Goal: Information Seeking & Learning: Find specific fact

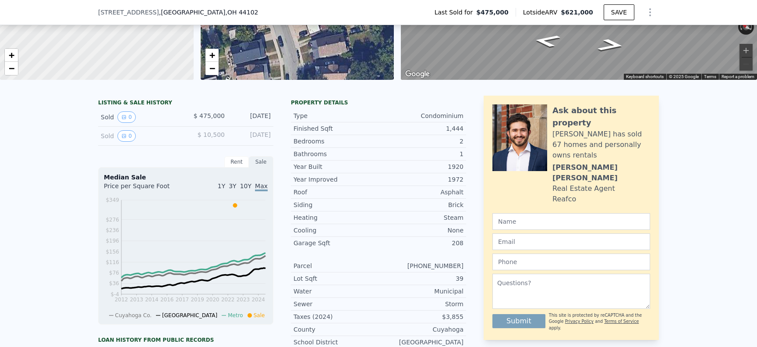
scroll to position [134, 0]
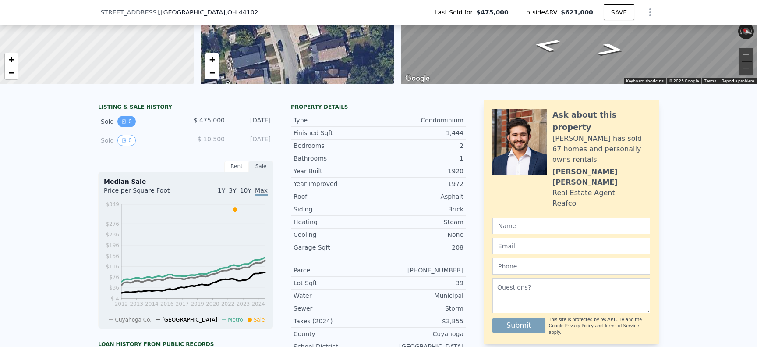
click at [130, 125] on button "0" at bounding box center [126, 121] width 18 height 11
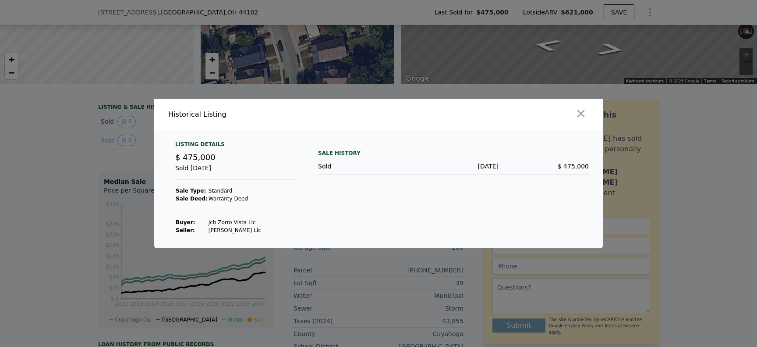
click at [123, 146] on div at bounding box center [378, 173] width 757 height 347
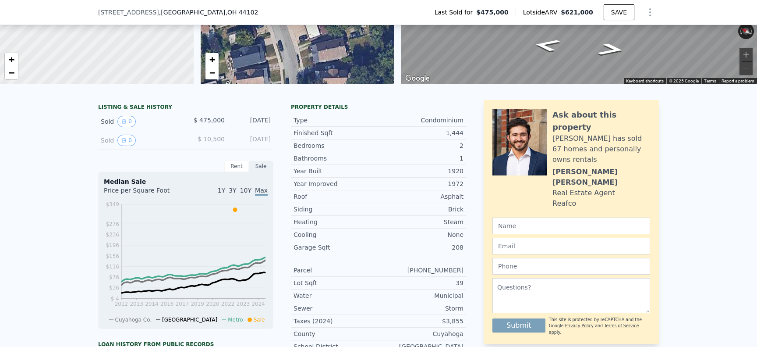
click at [125, 146] on div "Sold 0 $ 10,500 [DATE]" at bounding box center [185, 140] width 175 height 19
click at [125, 140] on icon "View historical data" at bounding box center [124, 140] width 4 height 4
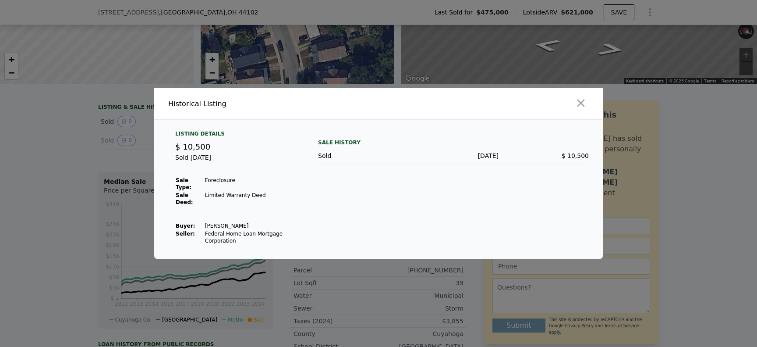
click at [119, 151] on div at bounding box center [378, 173] width 757 height 347
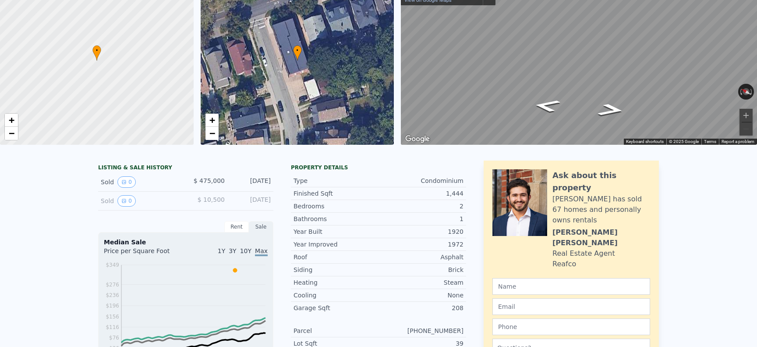
scroll to position [0, 0]
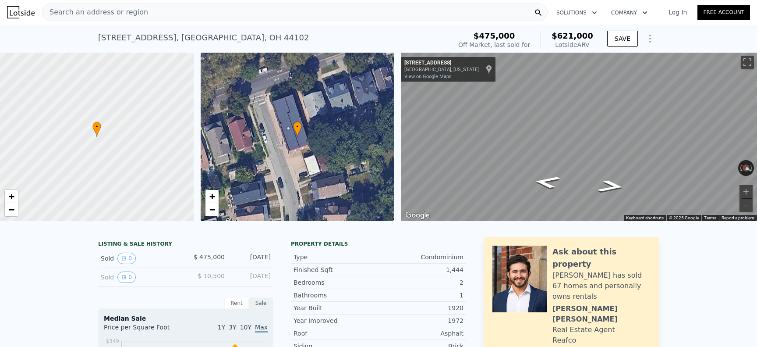
click at [111, 13] on span "Search an address or region" at bounding box center [96, 12] width 106 height 11
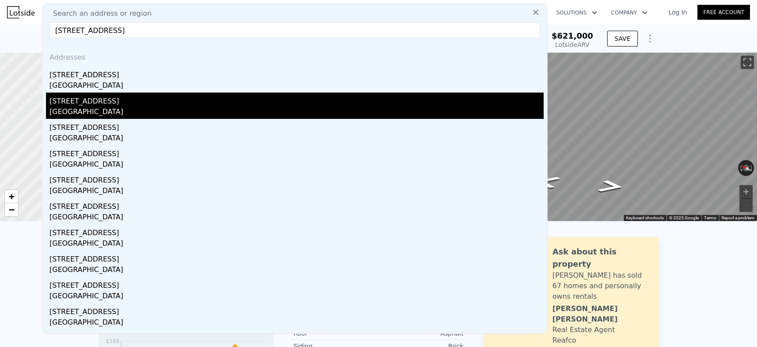
type input "[STREET_ADDRESS]"
click at [249, 104] on div "[STREET_ADDRESS]" at bounding box center [297, 99] width 494 height 14
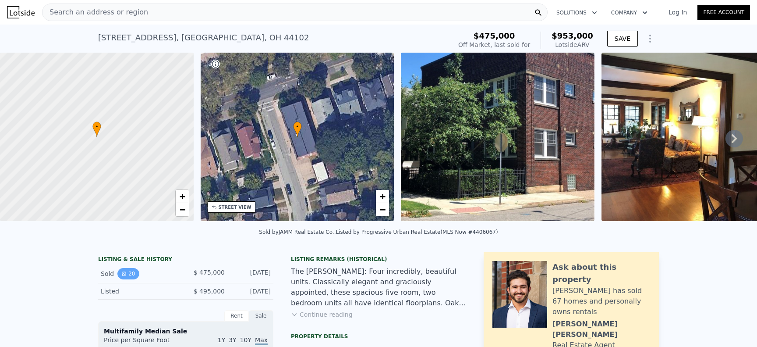
click at [128, 268] on button "20" at bounding box center [127, 273] width 21 height 11
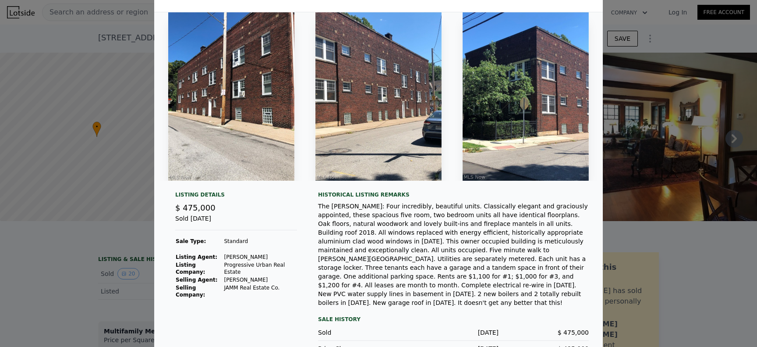
scroll to position [34, 0]
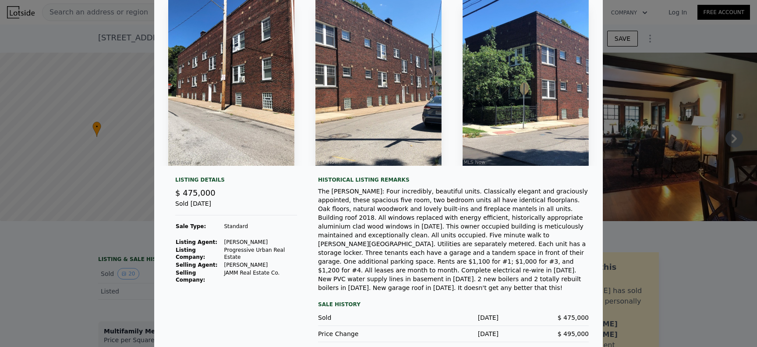
click at [655, 195] on div at bounding box center [378, 173] width 757 height 347
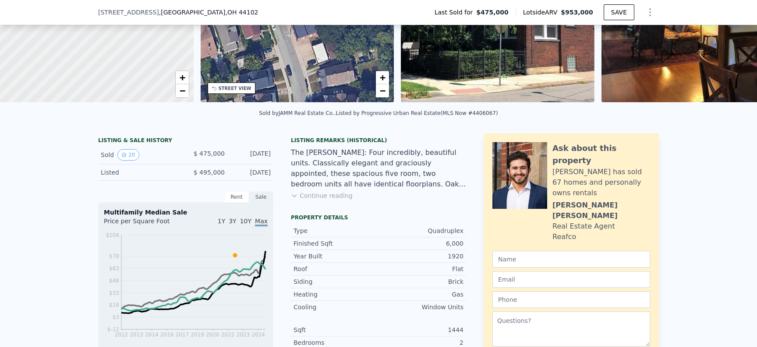
scroll to position [114, 0]
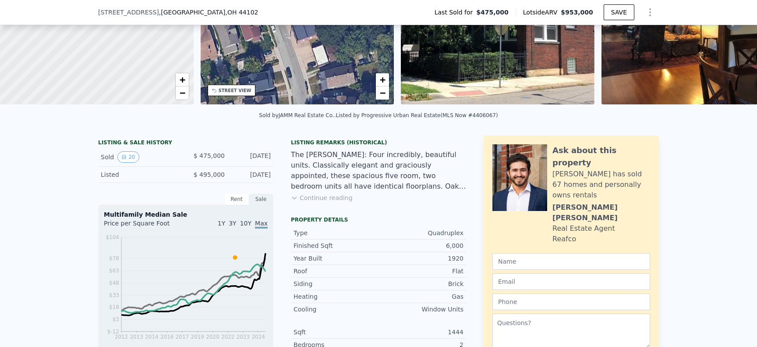
click at [337, 158] on div "The [PERSON_NAME]: Four incredibly, beautiful units. Classically elegant and gr…" at bounding box center [378, 170] width 175 height 42
click at [320, 196] on button "Continue reading" at bounding box center [322, 197] width 62 height 9
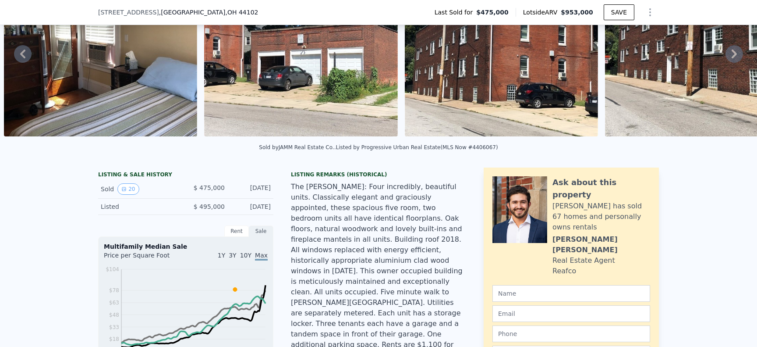
scroll to position [0, 0]
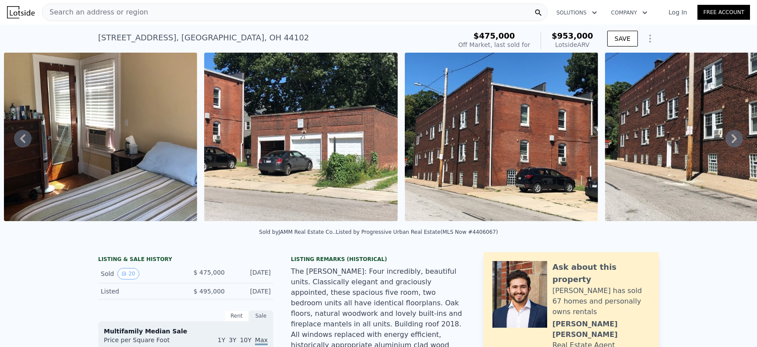
click at [181, 4] on div "Search an address or region" at bounding box center [295, 13] width 506 height 18
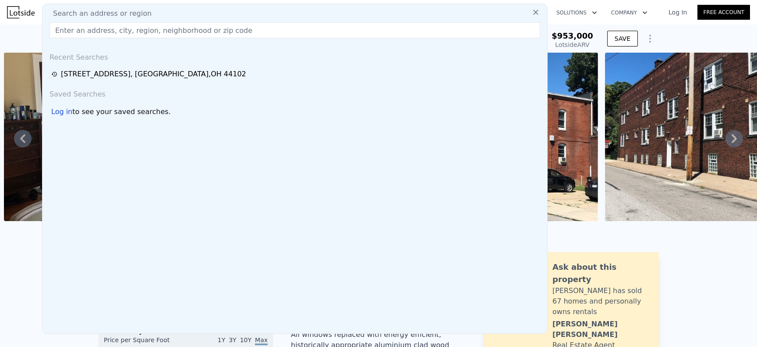
click at [181, 18] on div "Search an address or region" at bounding box center [295, 13] width 498 height 11
click at [168, 21] on div "Search an address or region Recent Searches [STREET_ADDRESS] Saved Searches Log…" at bounding box center [295, 169] width 506 height 330
click at [167, 34] on input "text" at bounding box center [295, 30] width 491 height 16
click at [163, 30] on input "text" at bounding box center [295, 30] width 491 height 16
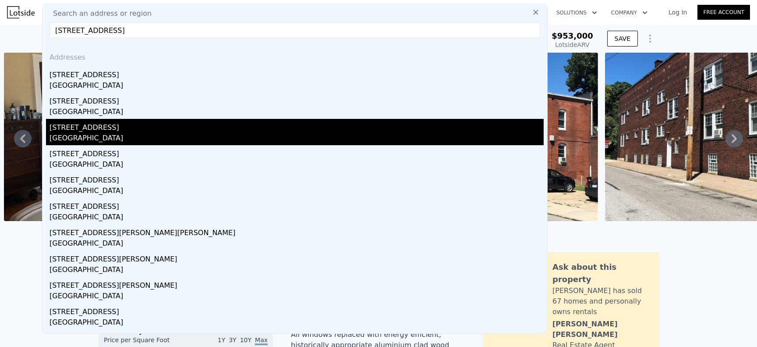
type input "[STREET_ADDRESS]"
click at [146, 128] on div "[STREET_ADDRESS]" at bounding box center [297, 126] width 494 height 14
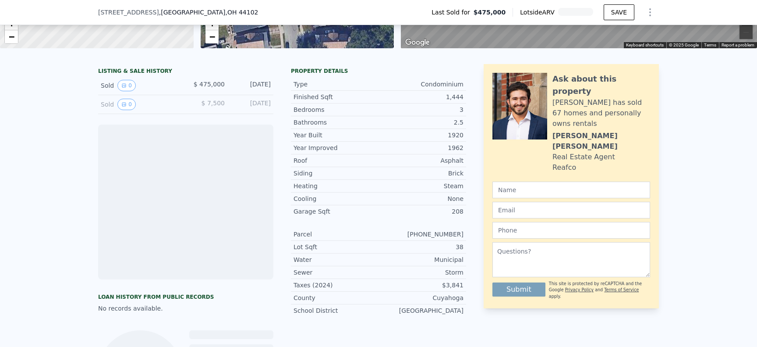
scroll to position [169, 0]
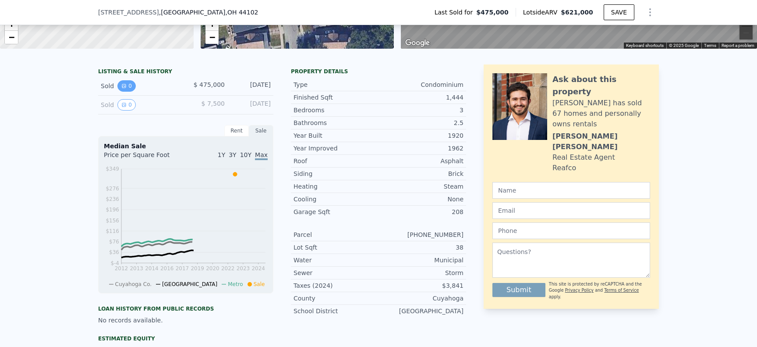
click at [129, 89] on button "0" at bounding box center [126, 85] width 18 height 11
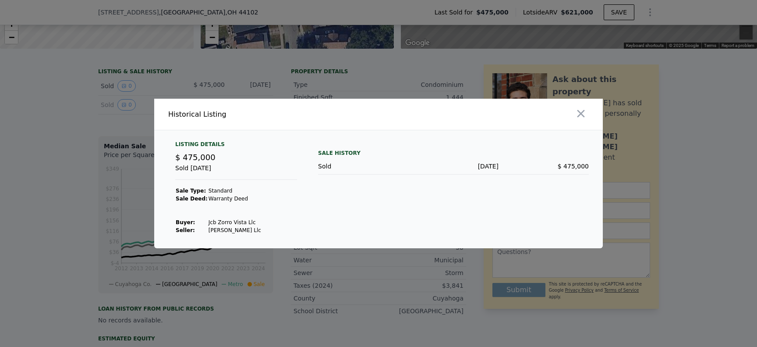
click at [108, 122] on div at bounding box center [378, 173] width 757 height 347
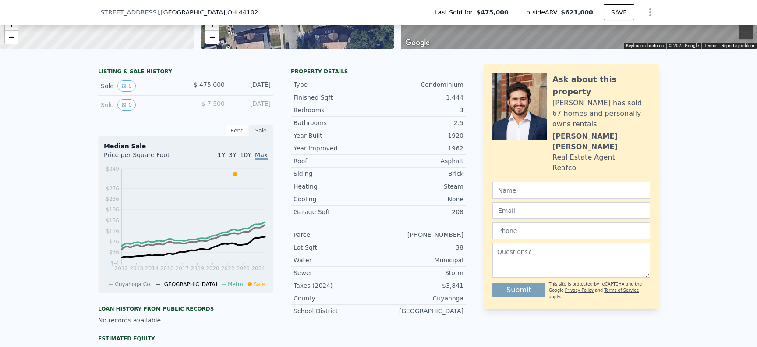
click at [123, 110] on div "Sold 0 $ 7,500 [DATE]" at bounding box center [185, 105] width 175 height 19
click at [127, 102] on button "0" at bounding box center [126, 104] width 18 height 11
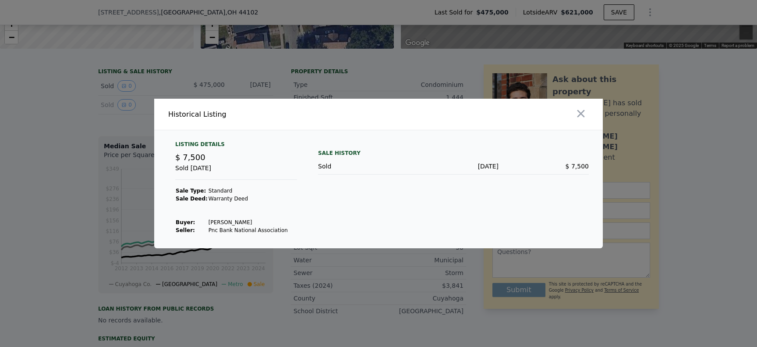
click at [103, 91] on div at bounding box center [378, 173] width 757 height 347
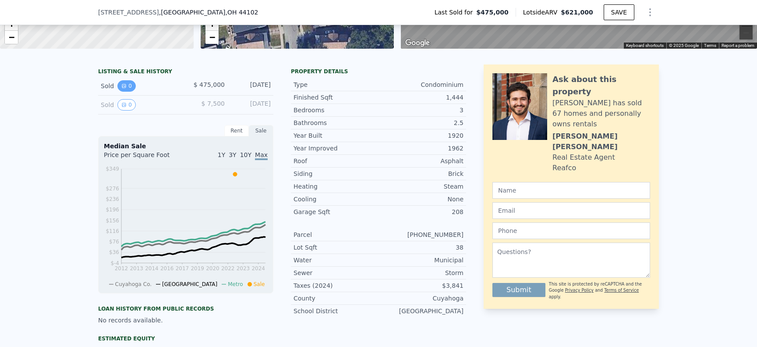
click at [128, 88] on button "0" at bounding box center [126, 85] width 18 height 11
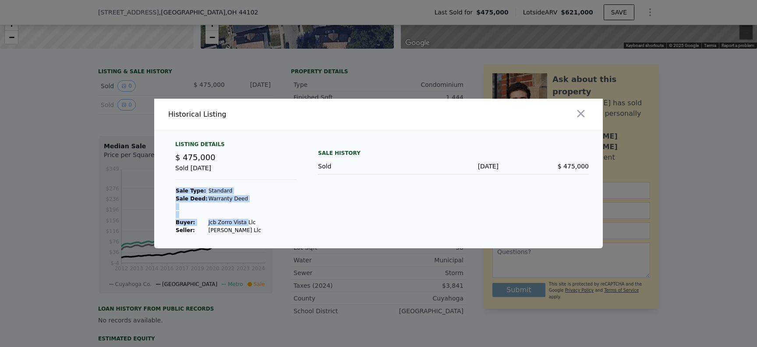
drag, startPoint x: 256, startPoint y: 222, endPoint x: 247, endPoint y: 224, distance: 8.9
click at [245, 224] on div "Listing Details $ 475,000 Sold [DATE] Sale Type: Standard Sale Deed: Warranty D…" at bounding box center [236, 187] width 136 height 93
click at [258, 223] on div "Listing Details $ 475,000 Sold [DATE] Sale Type: Standard Sale Deed: Warranty D…" at bounding box center [236, 187] width 136 height 93
drag, startPoint x: 263, startPoint y: 223, endPoint x: 217, endPoint y: 223, distance: 46.0
click at [216, 223] on div "Listing Details $ 475,000 Sold [DATE] Sale Type: Standard Sale Deed: Warranty D…" at bounding box center [236, 187] width 136 height 93
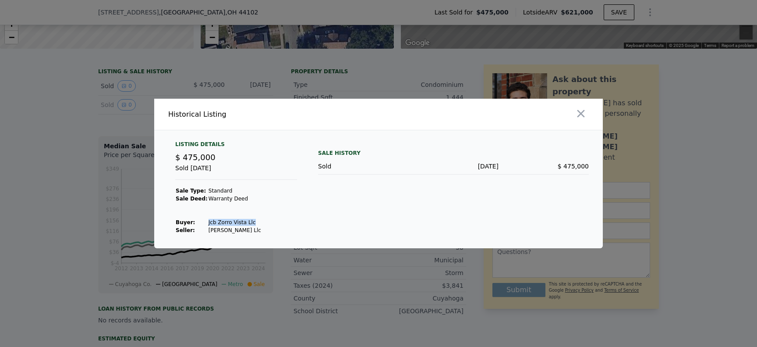
drag, startPoint x: 204, startPoint y: 223, endPoint x: 252, endPoint y: 222, distance: 48.7
click at [252, 222] on tr "Buyer : Jcb Zorro Vista Llc" at bounding box center [218, 222] width 86 height 8
copy tr "Jcb Zorro Vista Llc"
